Goal: Check status: Check status

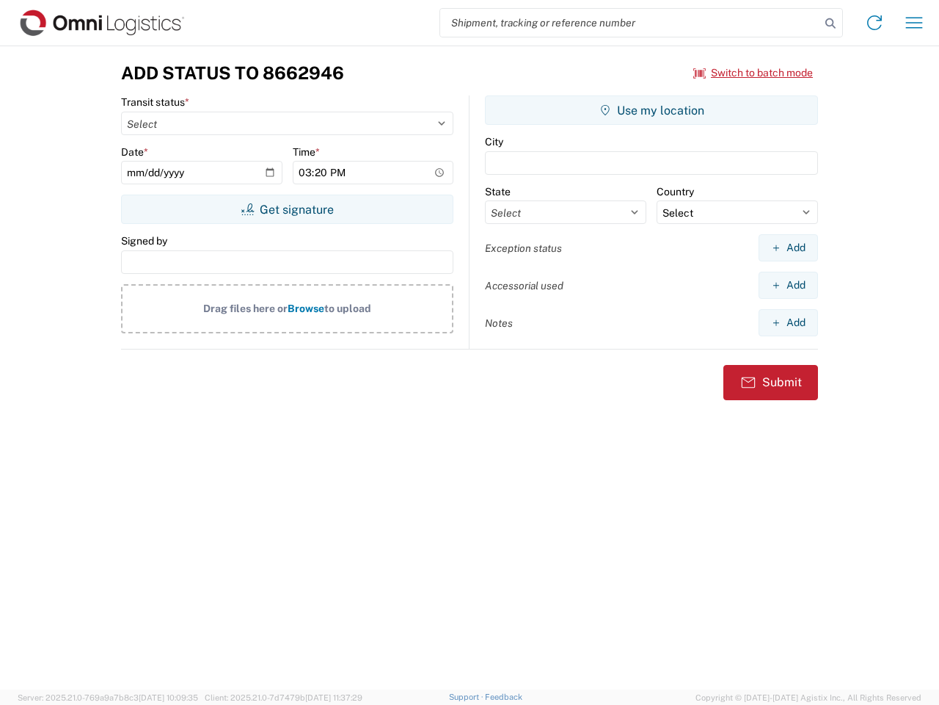
click at [630, 23] on input "search" at bounding box center [630, 23] width 380 height 28
click at [831, 23] on icon at bounding box center [831, 23] width 21 height 21
click at [875, 23] on icon at bounding box center [874, 22] width 23 height 23
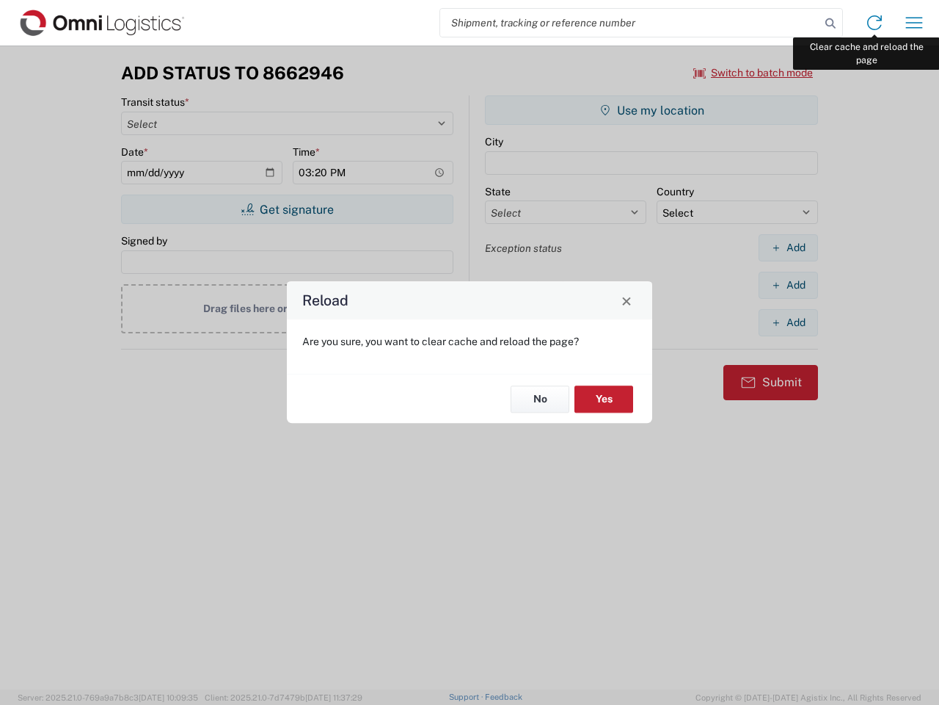
click at [914, 23] on div "Reload Are you sure, you want to clear cache and reload the page? No Yes" at bounding box center [469, 352] width 939 height 705
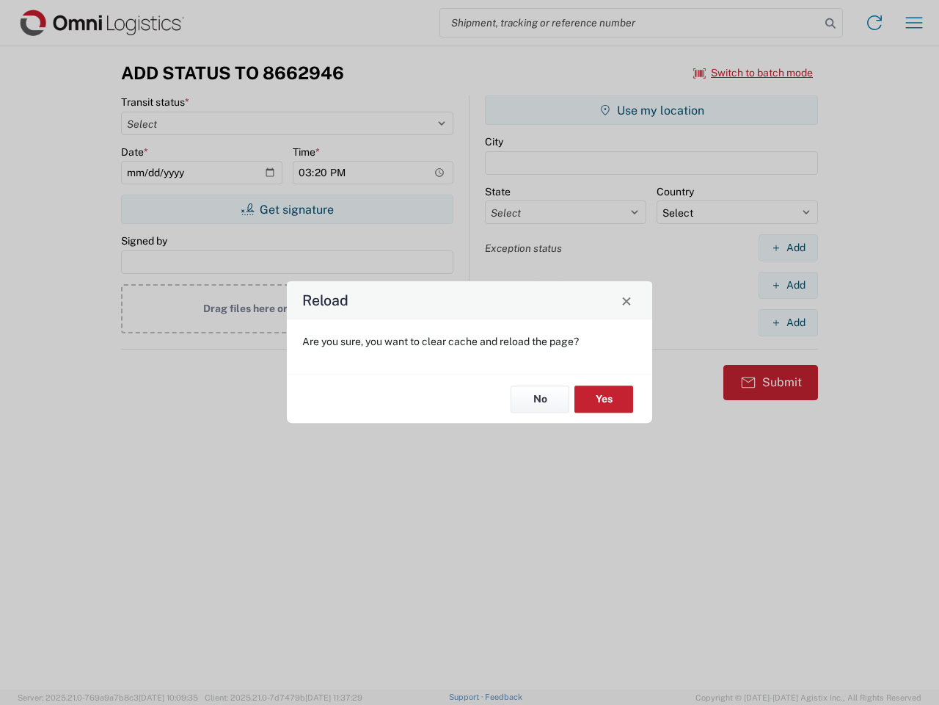
click at [754, 73] on div "Reload Are you sure, you want to clear cache and reload the page? No Yes" at bounding box center [469, 352] width 939 height 705
click at [287, 209] on div "Reload Are you sure, you want to clear cache and reload the page? No Yes" at bounding box center [469, 352] width 939 height 705
click at [652, 110] on div "Reload Are you sure, you want to clear cache and reload the page? No Yes" at bounding box center [469, 352] width 939 height 705
click at [788, 247] on div "Reload Are you sure, you want to clear cache and reload the page? No Yes" at bounding box center [469, 352] width 939 height 705
click at [788, 285] on div "Reload Are you sure, you want to clear cache and reload the page? No Yes" at bounding box center [469, 352] width 939 height 705
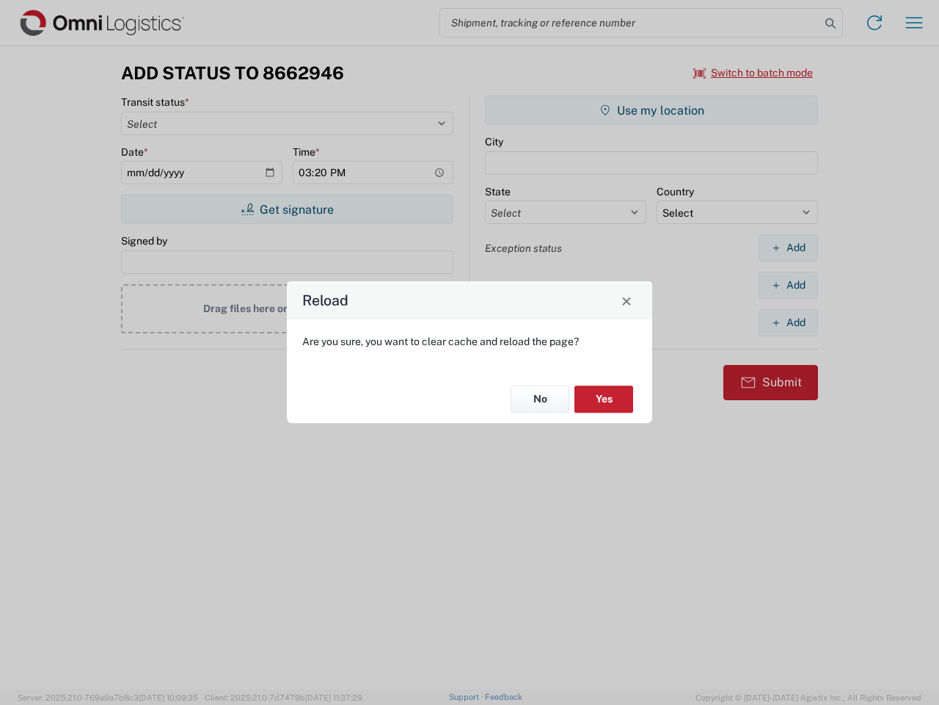
click at [788, 322] on div "Reload Are you sure, you want to clear cache and reload the page? No Yes" at bounding box center [469, 352] width 939 height 705
